Goal: Transaction & Acquisition: Purchase product/service

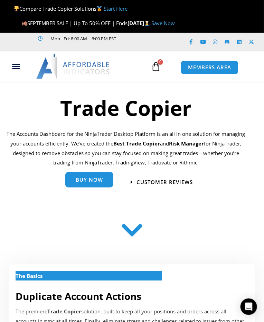
click at [91, 179] on span "Buy Now" at bounding box center [89, 180] width 27 height 5
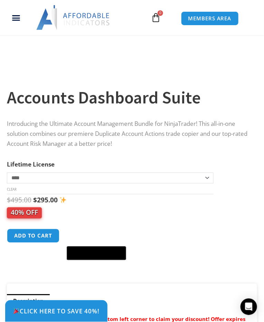
scroll to position [228, 0]
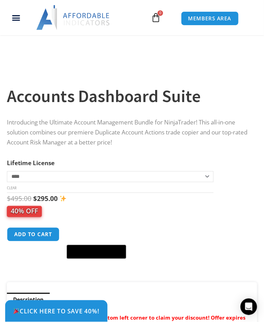
click at [20, 177] on select "**********" at bounding box center [110, 176] width 206 height 11
click at [106, 207] on div "$ 495.00 Original price was: $495.00. $ 295.00 Current price is: $295.00. 40% O…" at bounding box center [128, 205] width 243 height 24
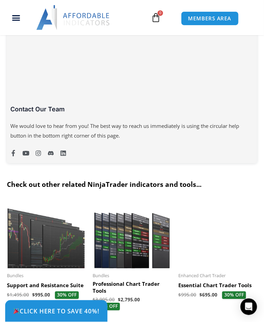
scroll to position [2043, 0]
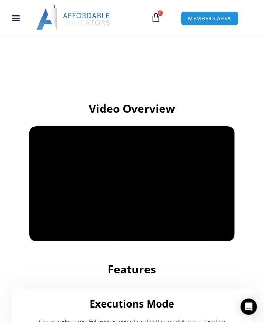
scroll to position [530, 0]
